Goal: Information Seeking & Learning: Check status

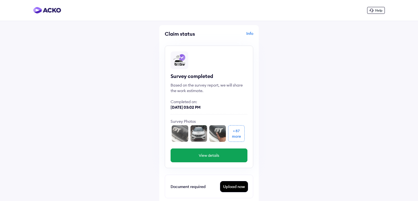
click at [251, 33] on div "Info" at bounding box center [231, 36] width 43 height 10
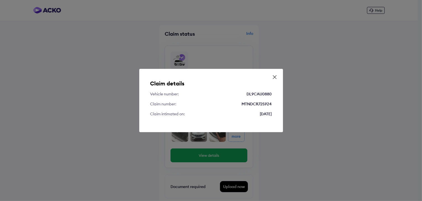
click at [274, 77] on icon at bounding box center [274, 76] width 3 height 3
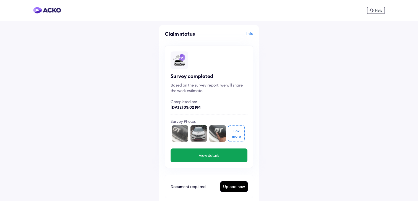
click at [196, 156] on button "View details" at bounding box center [208, 155] width 77 height 14
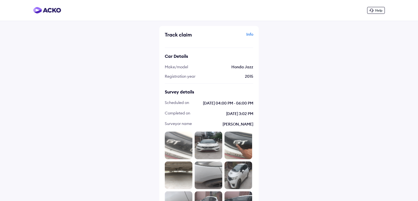
click at [51, 12] on img at bounding box center [47, 10] width 28 height 7
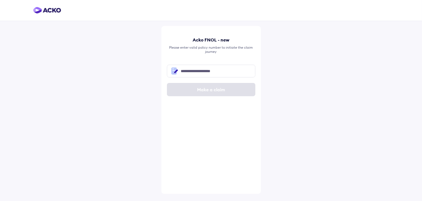
click at [51, 9] on img at bounding box center [47, 10] width 28 height 7
